Goal: Find specific page/section: Find specific page/section

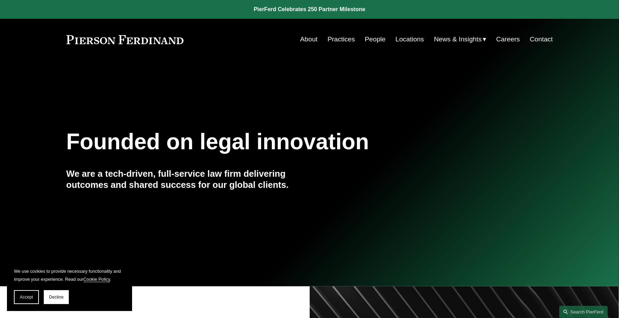
click at [408, 36] on link "Locations" at bounding box center [409, 39] width 28 height 13
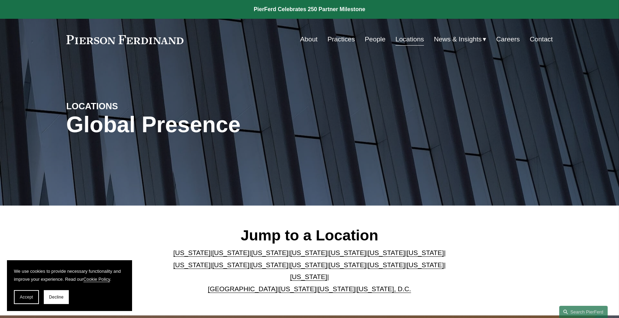
click at [290, 268] on link "[US_STATE]" at bounding box center [308, 264] width 37 height 7
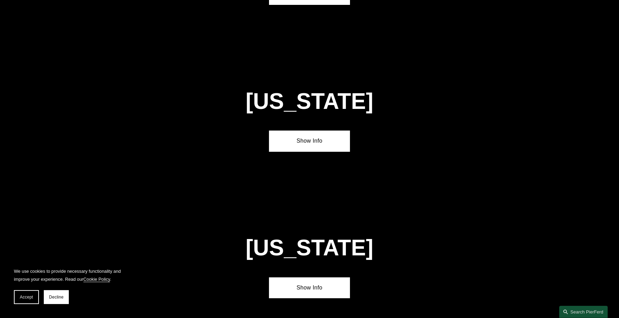
scroll to position [1774, 0]
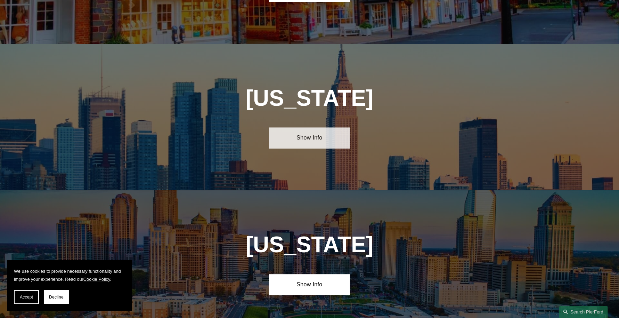
click at [303, 127] on link "Show Info" at bounding box center [309, 137] width 81 height 21
